Goal: Use online tool/utility: Use online tool/utility

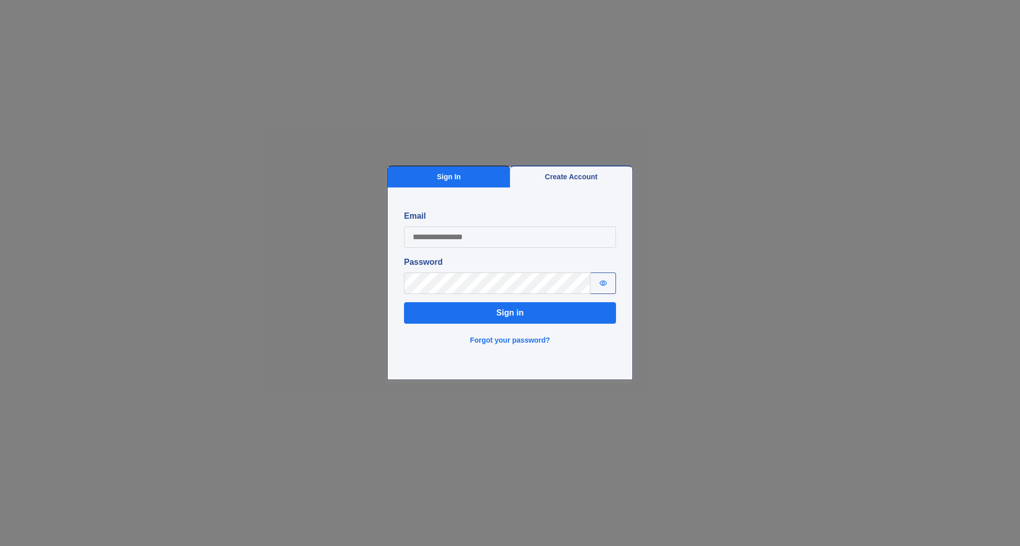
click at [483, 260] on label "Password" at bounding box center [510, 262] width 212 height 12
click at [482, 255] on fieldset "Sign in Email Password Password is hidden" at bounding box center [510, 252] width 212 height 84
click at [479, 241] on input "Email" at bounding box center [510, 237] width 212 height 22
type input "**********"
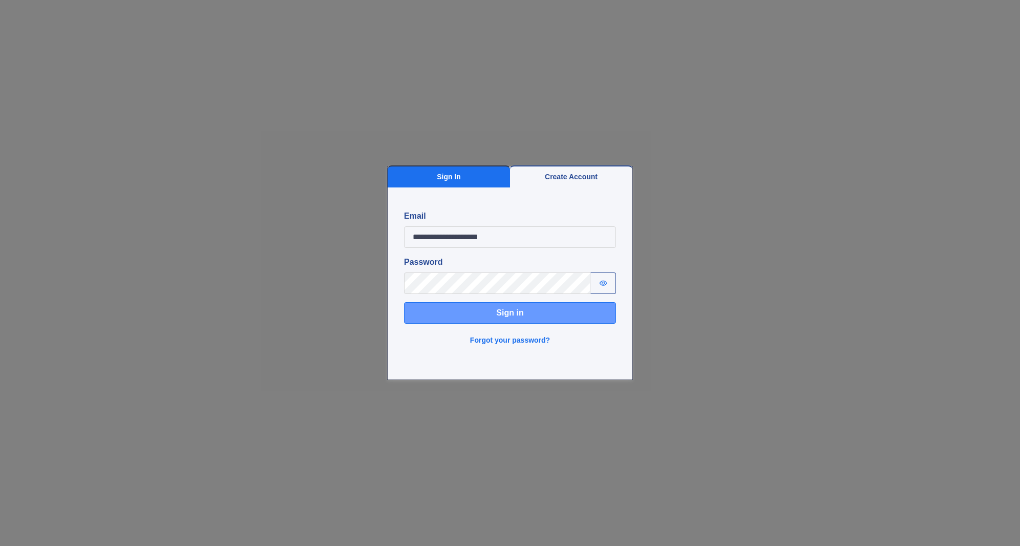
click at [489, 313] on button "Sign in" at bounding box center [510, 313] width 212 height 22
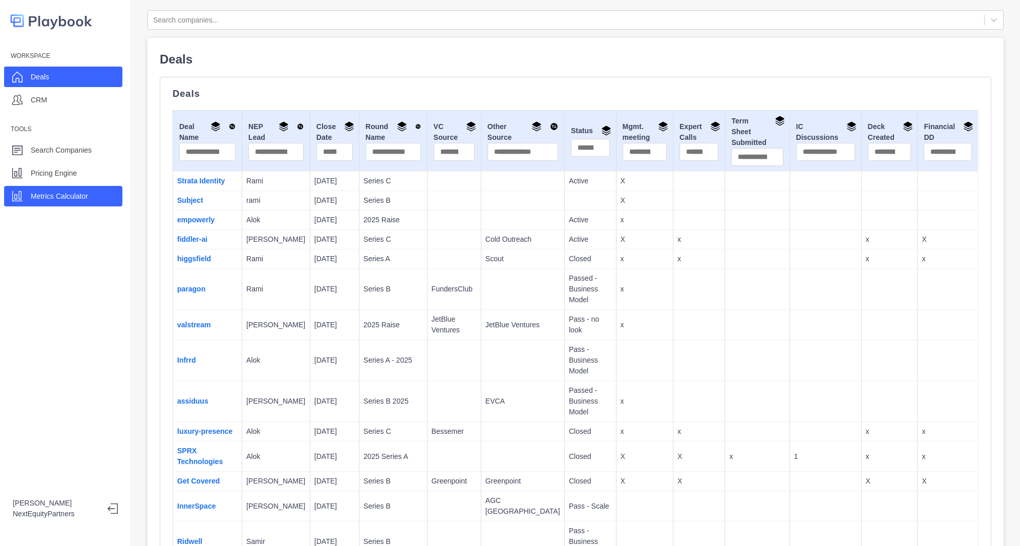
click at [82, 188] on div "Metrics Calculator" at bounding box center [59, 195] width 57 height 15
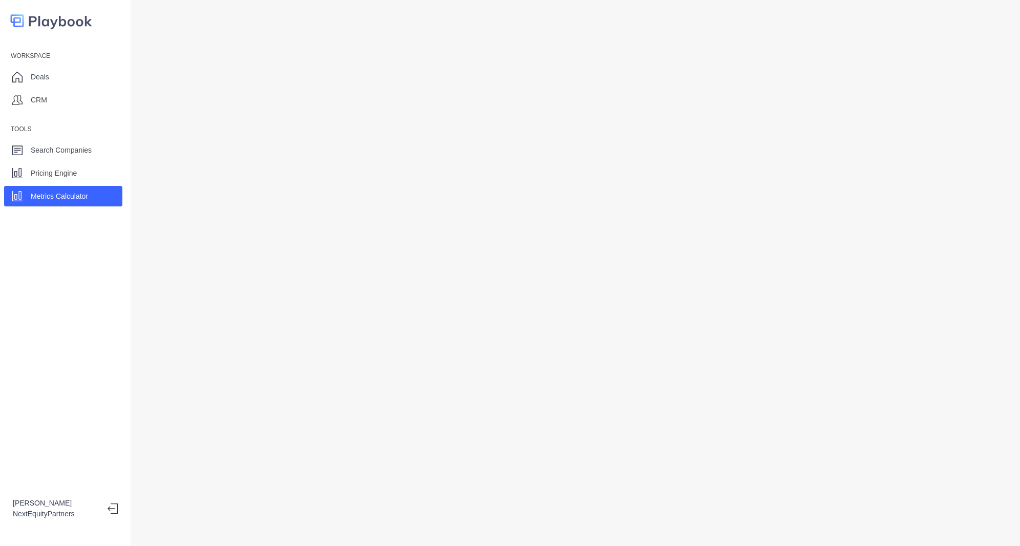
click at [134, 98] on div at bounding box center [575, 273] width 889 height 546
click at [138, 357] on div at bounding box center [575, 273] width 889 height 546
